Goal: Transaction & Acquisition: Book appointment/travel/reservation

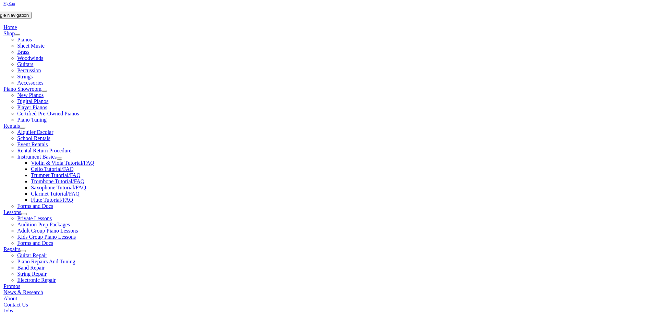
scroll to position [137, 0]
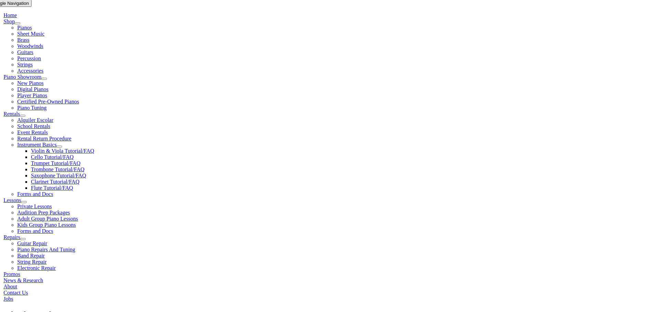
scroll to position [242, 0]
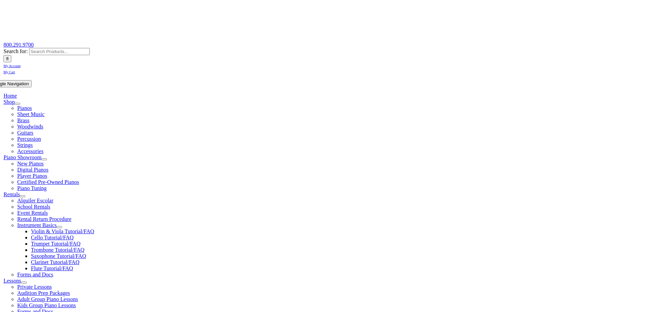
scroll to position [69, 0]
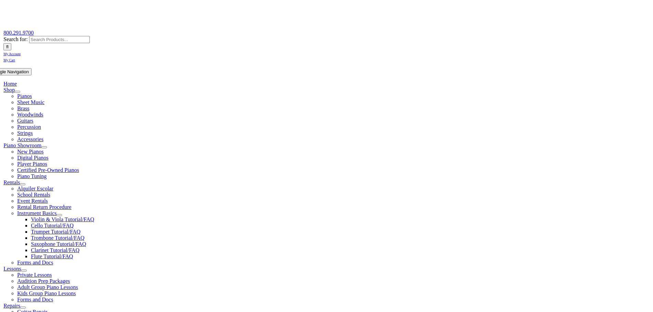
drag, startPoint x: 165, startPoint y: 243, endPoint x: 193, endPoint y: 243, distance: 28.5
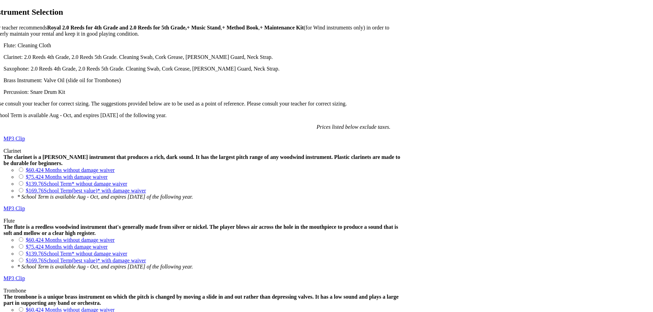
scroll to position [514, 0]
